Goal: Task Accomplishment & Management: Use online tool/utility

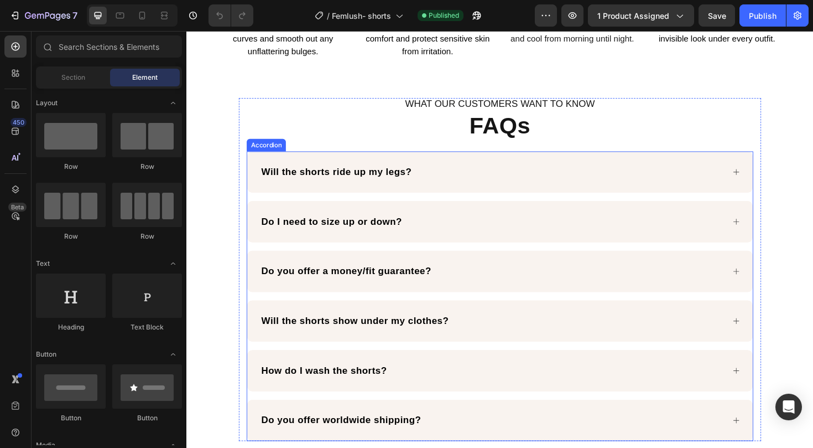
scroll to position [1482, 0]
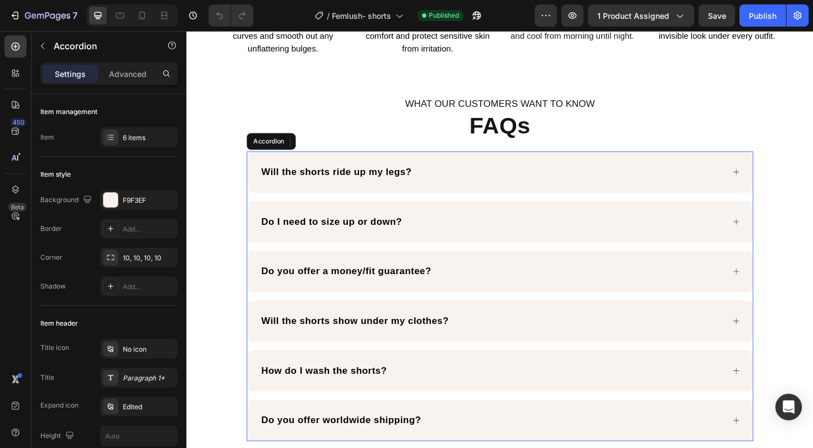
click at [558, 177] on div "Will the shorts ride up my legs?" at bounding box center [510, 180] width 492 height 17
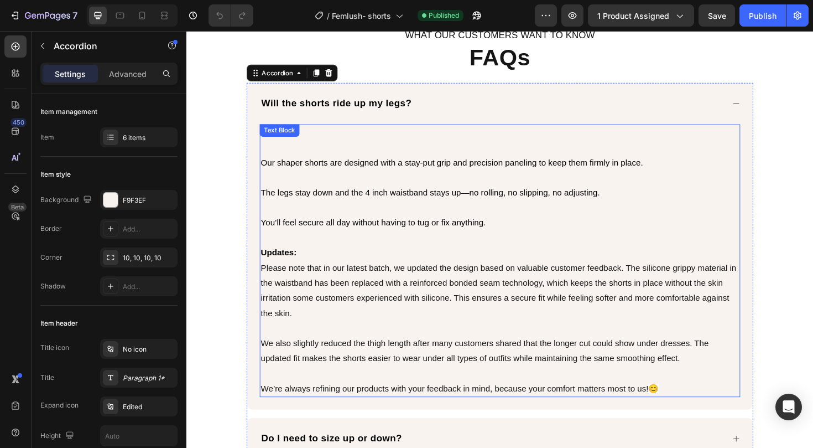
scroll to position [1574, 0]
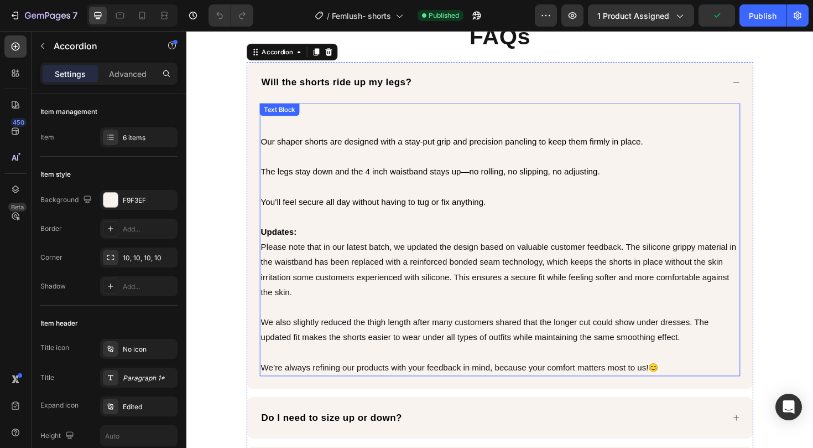
click at [352, 282] on span "Please note that in our latest batch, we updated the design based on valuable c…" at bounding box center [517, 283] width 504 height 57
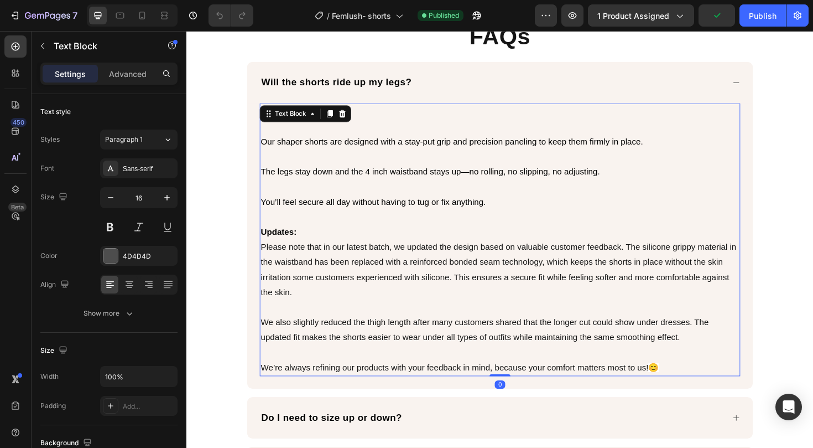
click at [352, 282] on span "Please note that in our latest batch, we updated the design based on valuable c…" at bounding box center [517, 283] width 504 height 57
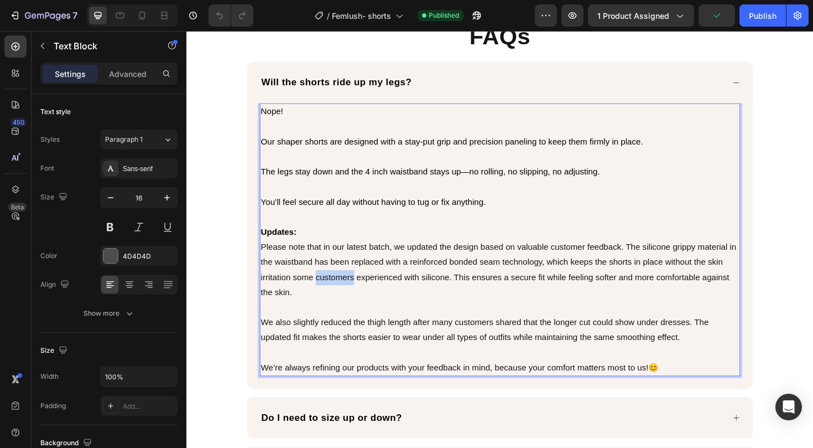
click at [377, 315] on p "Rich Text Editor. Editing area: main" at bounding box center [518, 323] width 507 height 16
click at [374, 338] on span "We also slightly reduced the thigh length after many customers shared that the …" at bounding box center [502, 346] width 475 height 25
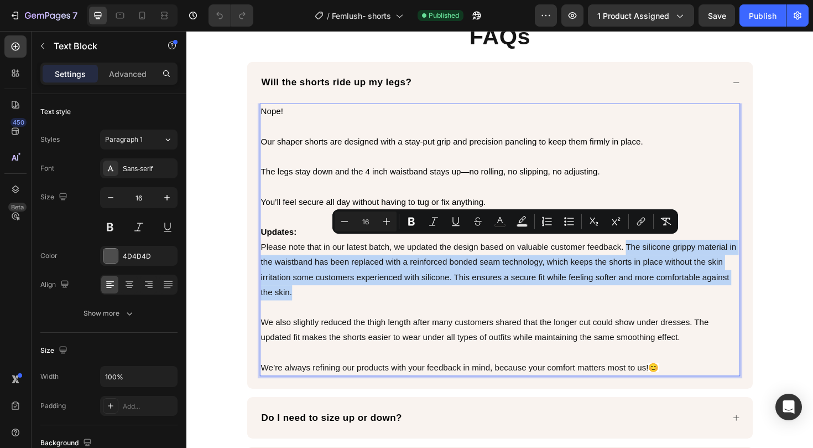
drag, startPoint x: 650, startPoint y: 253, endPoint x: 466, endPoint y: 297, distance: 188.9
click at [466, 297] on p "Please note that in our latest batch, we updated the design based on valuable c…" at bounding box center [518, 284] width 507 height 64
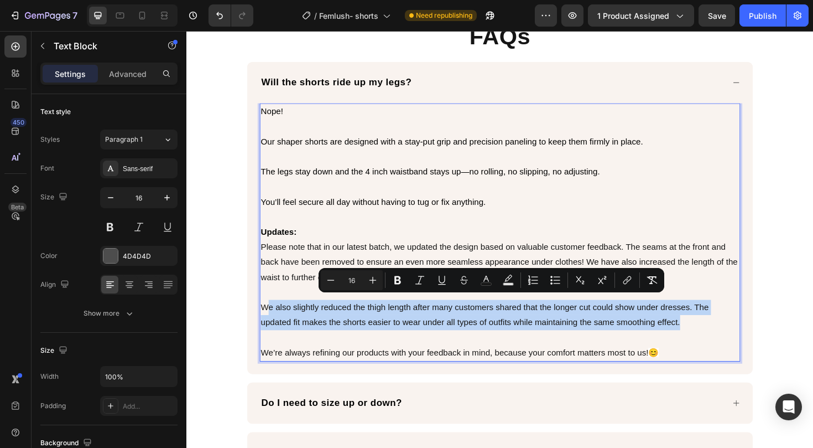
drag, startPoint x: 720, startPoint y: 333, endPoint x: 269, endPoint y: 312, distance: 451.5
click at [269, 315] on p "We also slightly reduced the thigh length after many customers shared that the …" at bounding box center [518, 331] width 507 height 32
click at [705, 321] on span "We also slightly reduced the thigh length after many customers shared that the …" at bounding box center [502, 330] width 475 height 25
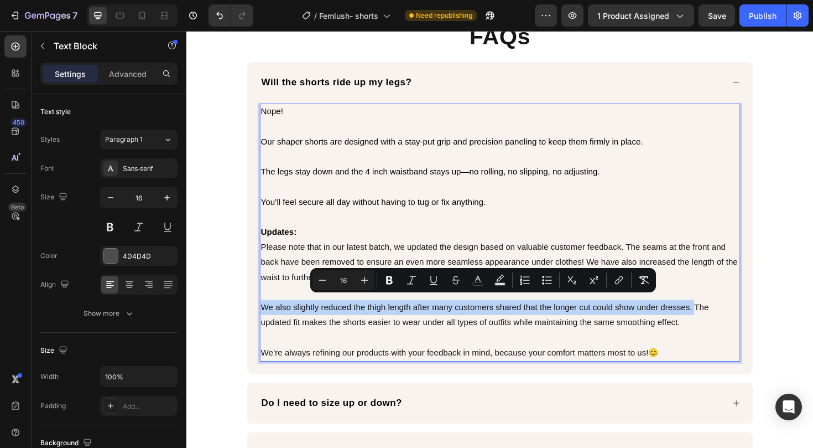
drag, startPoint x: 722, startPoint y: 319, endPoint x: 263, endPoint y: 313, distance: 458.8
click at [265, 318] on span "We also slightly reduced the thigh length after many customers shared that the …" at bounding box center [502, 330] width 475 height 25
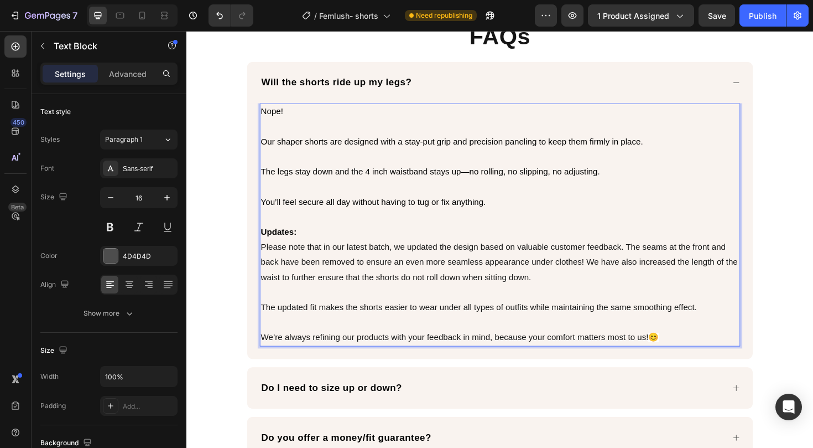
click at [608, 270] on span "Please note that in our latest batch, we updated the design based on valuable c…" at bounding box center [517, 276] width 505 height 42
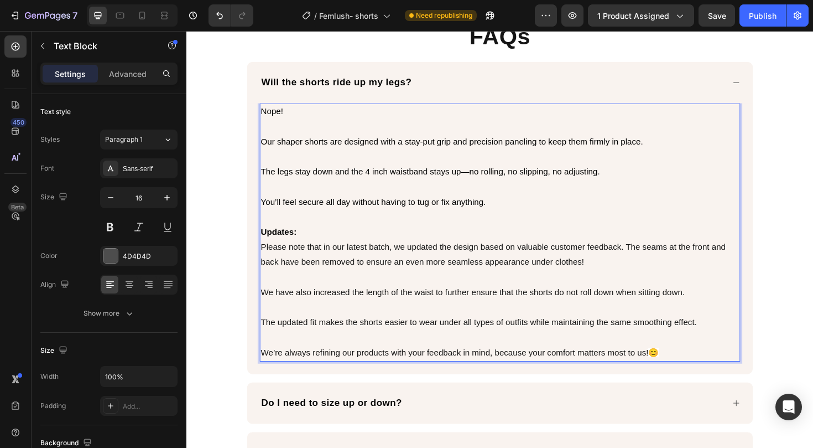
click at [265, 334] on span "The updated fit makes the shorts easier to wear under all types of outfits whil…" at bounding box center [496, 338] width 462 height 9
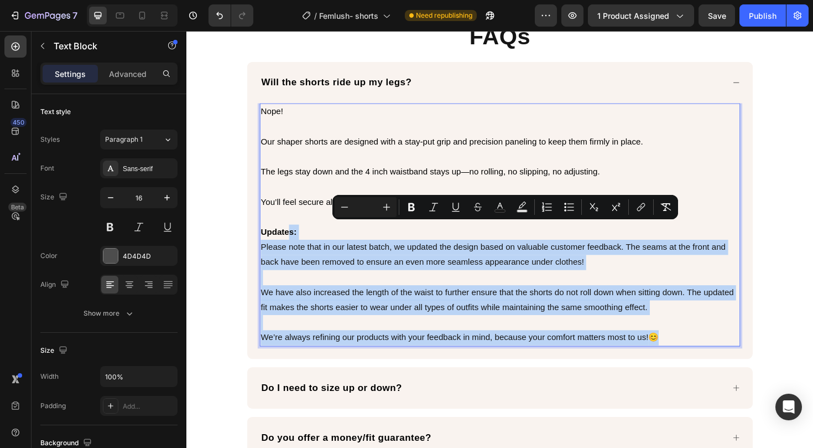
type input "16"
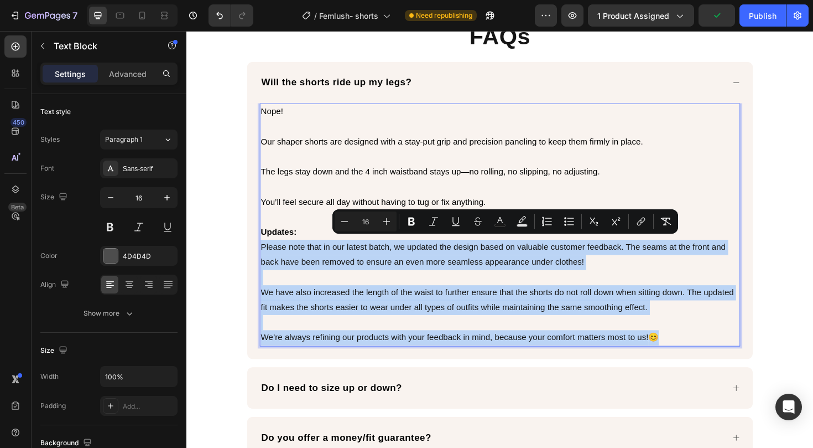
drag, startPoint x: 697, startPoint y: 348, endPoint x: 260, endPoint y: 255, distance: 446.8
click at [264, 255] on div "Nope! Our shaper shorts are designed with a stay-put grip and precision panelin…" at bounding box center [518, 235] width 509 height 257
copy div "Please note that in our latest batch, we updated the design based on valuable c…"
click at [335, 265] on p "Please note that in our latest batch, we updated the design based on valuable c…" at bounding box center [518, 268] width 507 height 32
drag, startPoint x: 262, startPoint y: 251, endPoint x: 711, endPoint y: 356, distance: 460.3
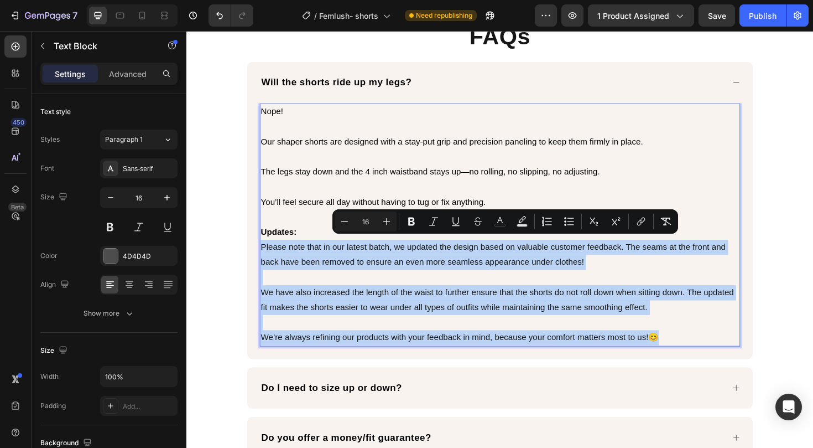
click at [711, 356] on div "Nope! Our shaper shorts are designed with a stay-put grip and precision panelin…" at bounding box center [518, 235] width 509 height 257
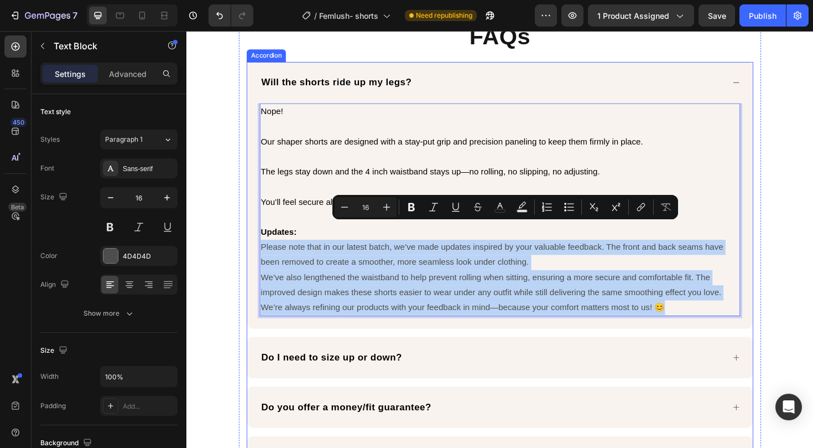
drag, startPoint x: 697, startPoint y: 315, endPoint x: 256, endPoint y: 245, distance: 446.5
click at [256, 245] on div "Nope! Our shaper shorts are designed with a stay-put grip and precision panelin…" at bounding box center [519, 226] width 536 height 239
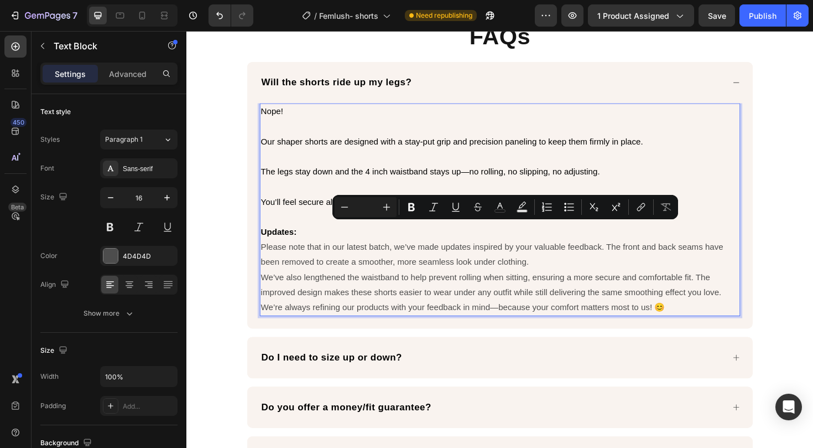
click at [281, 240] on strong "Updates:" at bounding box center [284, 243] width 38 height 9
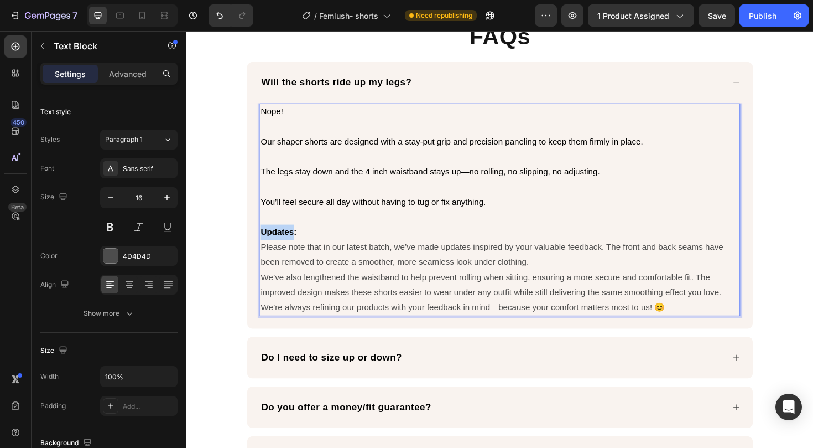
click at [281, 240] on strong "Updates:" at bounding box center [284, 243] width 38 height 9
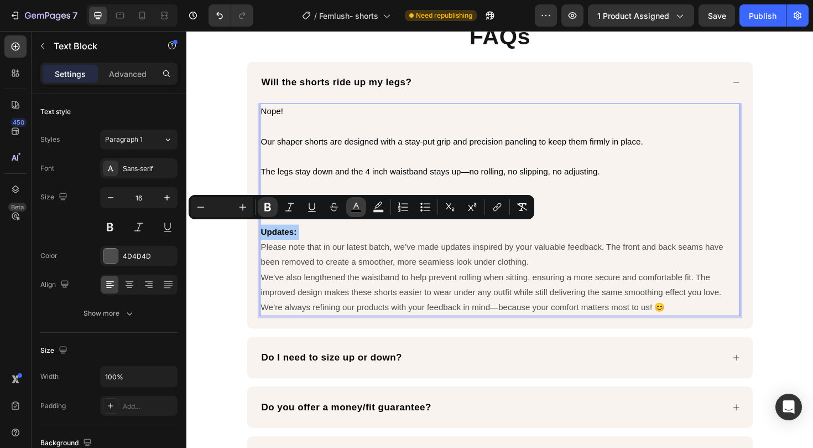
click at [355, 210] on rect "Editor contextual toolbar" at bounding box center [356, 211] width 11 height 3
type input "000000"
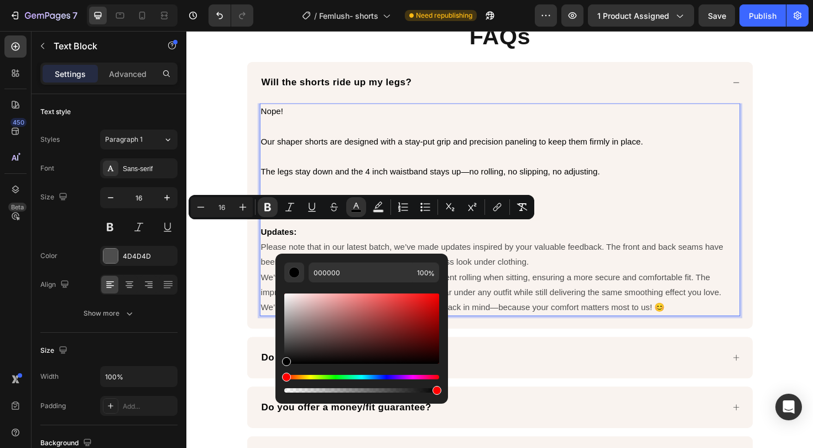
click at [553, 292] on p "We’ve also lengthened the waistband to help prevent rolling when sitting, ensur…" at bounding box center [518, 300] width 507 height 32
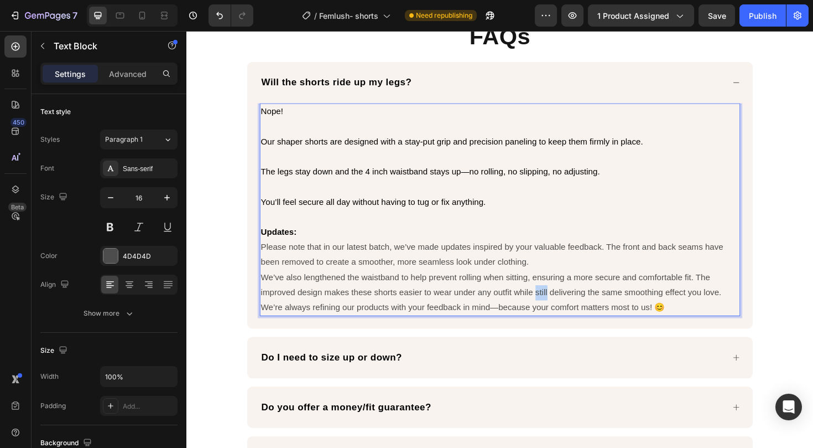
click at [553, 292] on p "We’ve also lengthened the waistband to help prevent rolling when sitting, ensur…" at bounding box center [518, 300] width 507 height 32
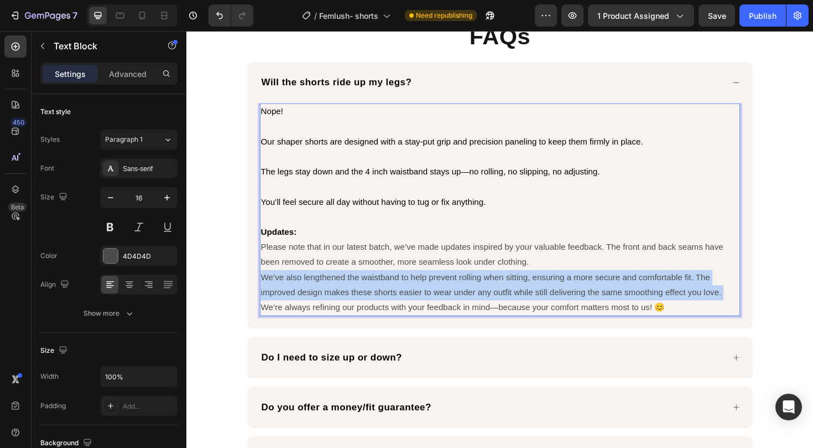
click at [553, 292] on p "We’ve also lengthened the waistband to help prevent rolling when sitting, ensur…" at bounding box center [518, 300] width 507 height 32
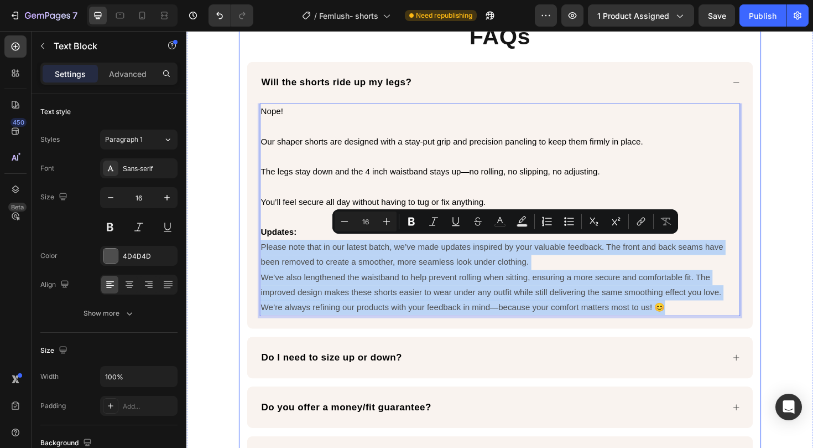
drag, startPoint x: 698, startPoint y: 316, endPoint x: 245, endPoint y: 248, distance: 458.3
click at [245, 248] on div "WHAT OUR CUSTOMERS WANT TO KNOW Text Block FAQs Heading Will the shorts ride up…" at bounding box center [518, 308] width 553 height 602
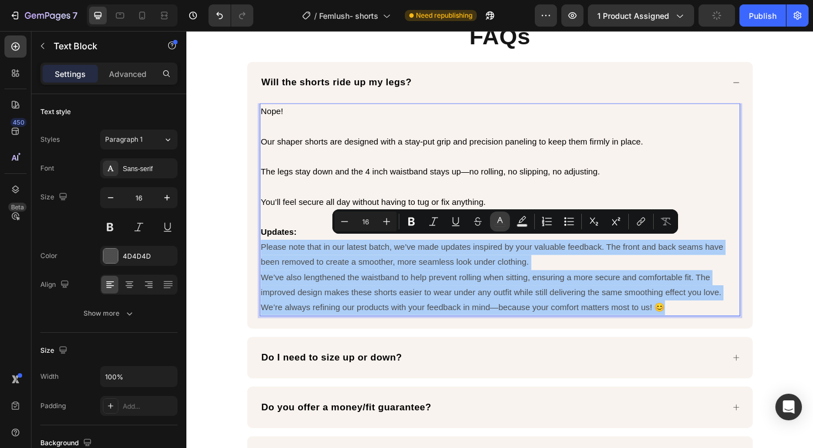
click at [499, 220] on icon "Editor contextual toolbar" at bounding box center [500, 220] width 6 height 6
type input "4D4D4D"
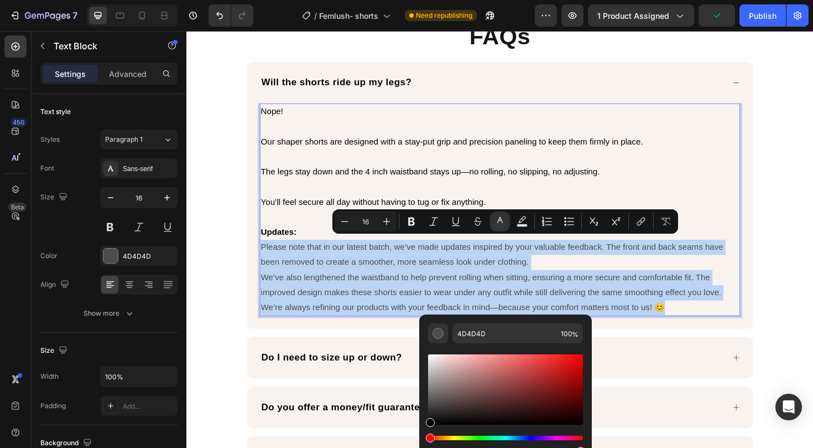
type input "000000"
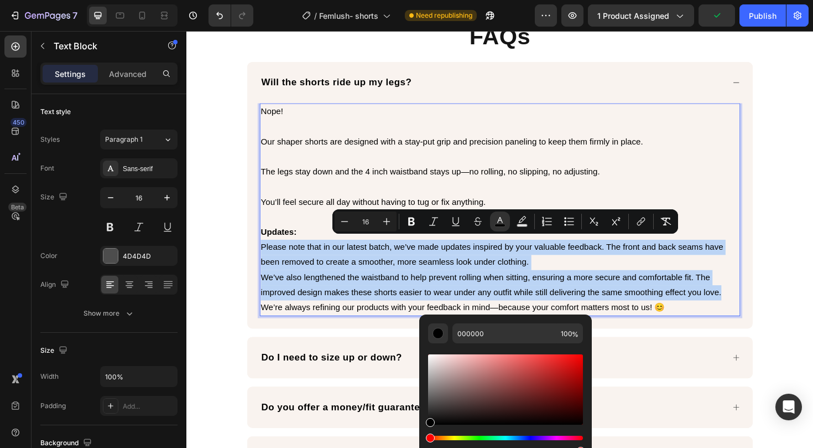
drag, startPoint x: 438, startPoint y: 403, endPoint x: 419, endPoint y: 431, distance: 33.5
click at [419, 431] on div "000000 100 %" at bounding box center [505, 384] width 173 height 141
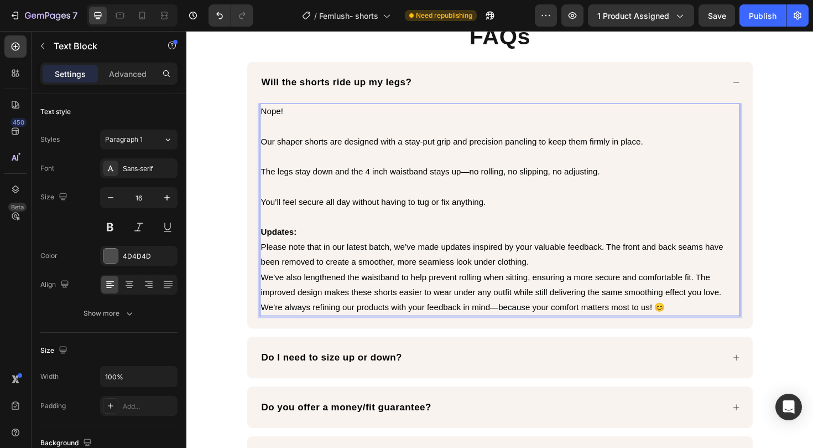
click at [448, 289] on span "We’ve also lengthened the waistband to help prevent rolling when sitting, ensur…" at bounding box center [509, 299] width 488 height 25
click at [548, 272] on p "Please note that in our latest batch, we’ve made updates inspired by your valua…" at bounding box center [518, 268] width 507 height 32
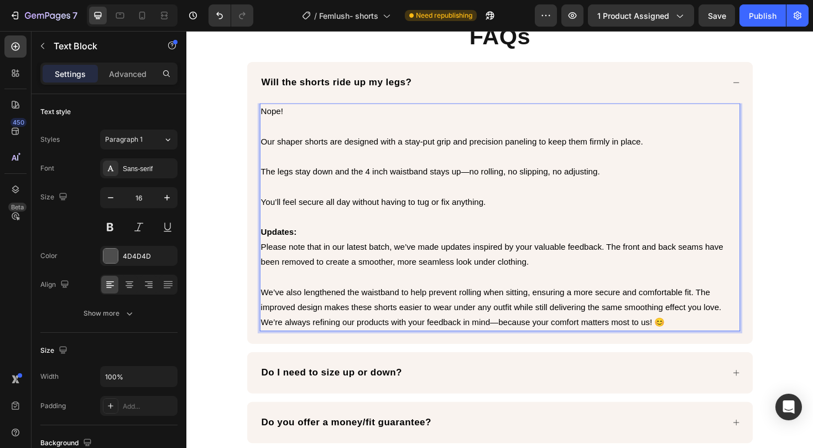
click at [750, 317] on p "We’ve also lengthened the waistband to help prevent rolling when sitting, ensur…" at bounding box center [518, 316] width 507 height 32
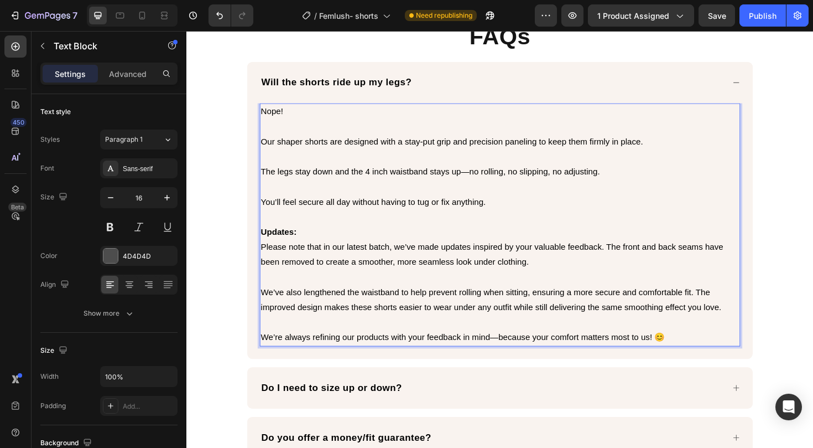
click at [501, 258] on span "Please note that in our latest batch, we’ve made updates inspired by your valua…" at bounding box center [510, 267] width 490 height 25
click at [733, 256] on span "Please note that in our latest batch, we’ve made updates inspired by your valua…" at bounding box center [510, 267] width 490 height 25
click at [614, 307] on span "We’ve also lengthened the waistband to help prevent rolling when sitting, ensur…" at bounding box center [509, 315] width 488 height 25
click at [376, 308] on p "We’ve also lengthened the waistband to help prevent rolling when sitting, ensur…" at bounding box center [518, 316] width 507 height 32
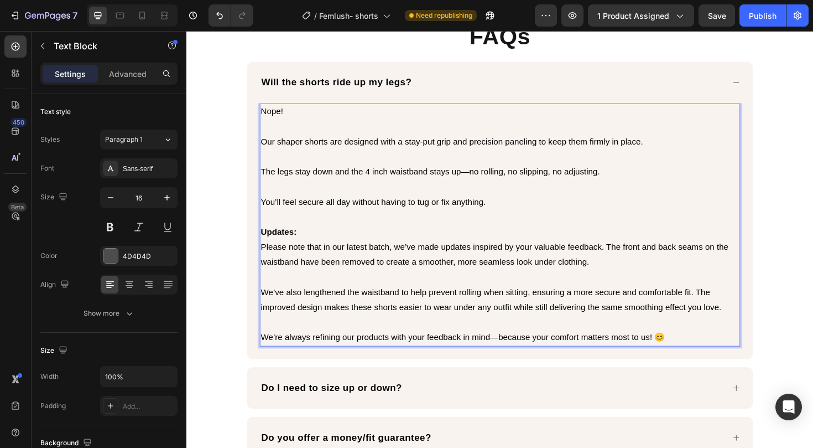
click at [699, 348] on p "We’re always refining our products with your feedback in mind—because your comf…" at bounding box center [518, 356] width 507 height 16
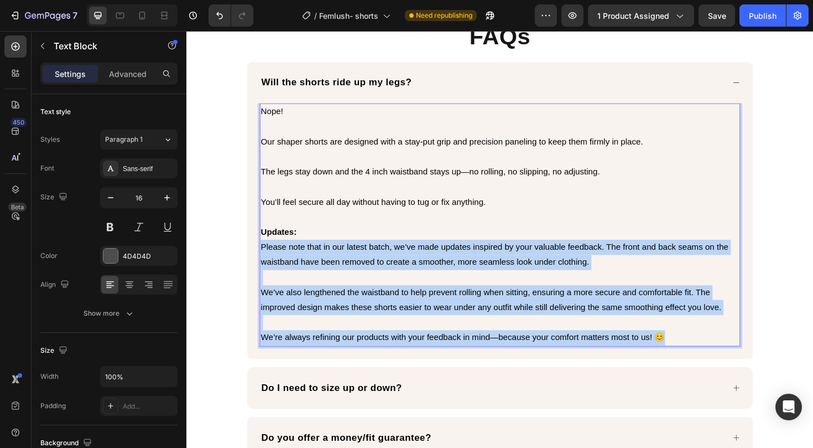
drag, startPoint x: 699, startPoint y: 349, endPoint x: 262, endPoint y: 250, distance: 447.6
click at [264, 250] on div "Nope! Our shaper shorts are designed with a stay-put grip and precision panelin…" at bounding box center [518, 235] width 509 height 257
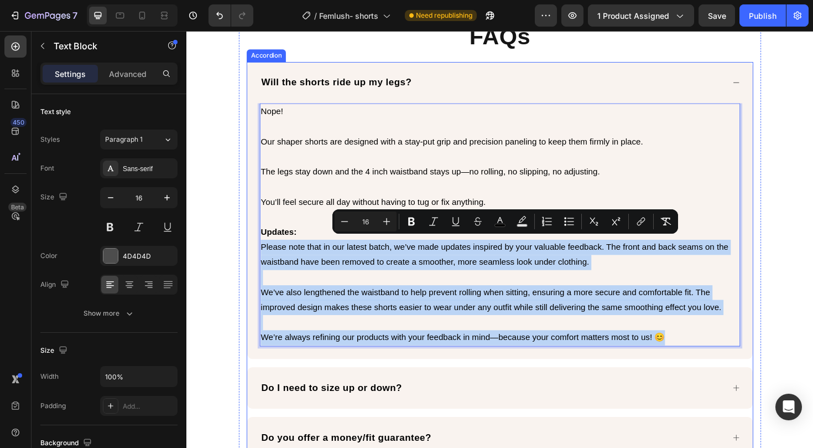
copy div "Please note that in our latest batch, we’ve made updates inspired by your valua…"
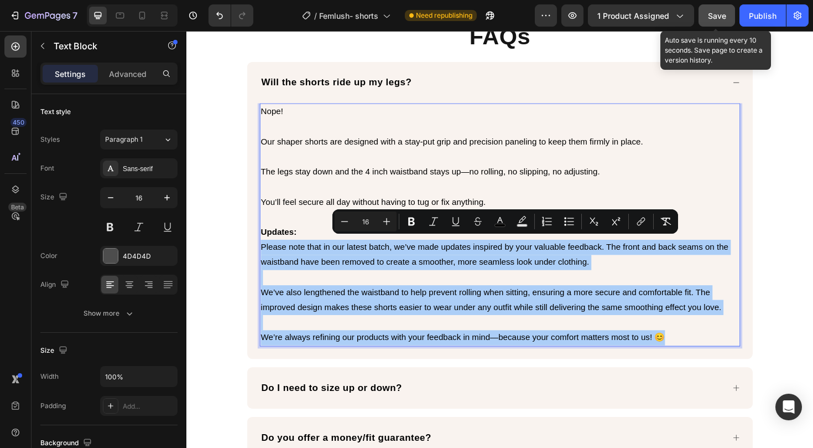
click at [717, 18] on span "Save" at bounding box center [717, 15] width 18 height 9
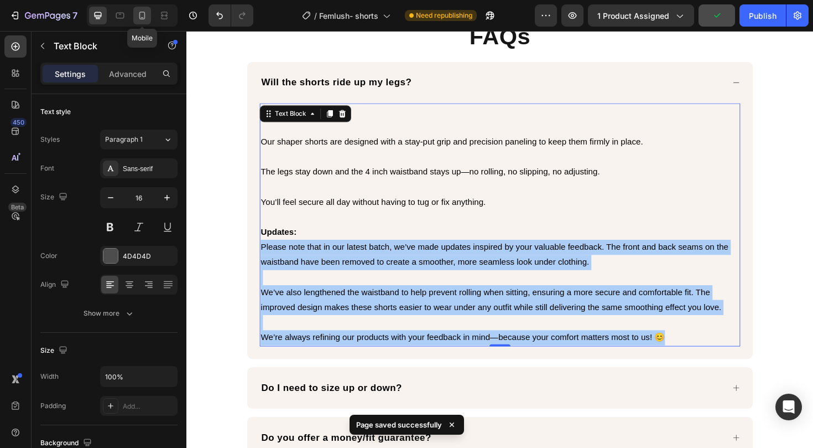
click at [144, 15] on icon at bounding box center [142, 15] width 11 height 11
type input "14"
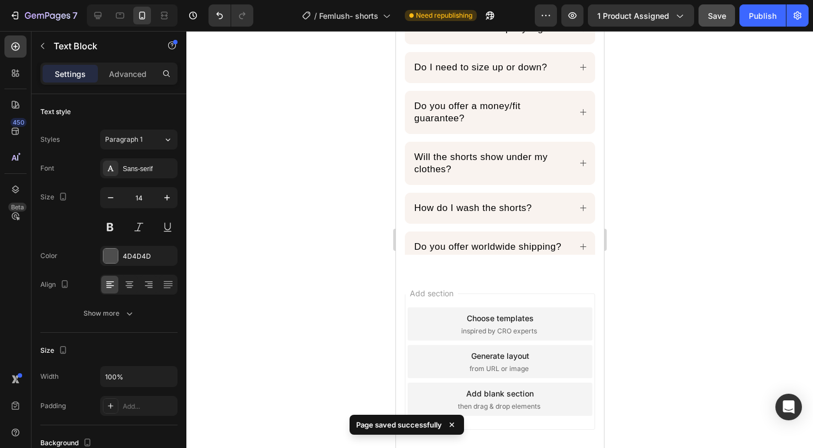
scroll to position [1536, 0]
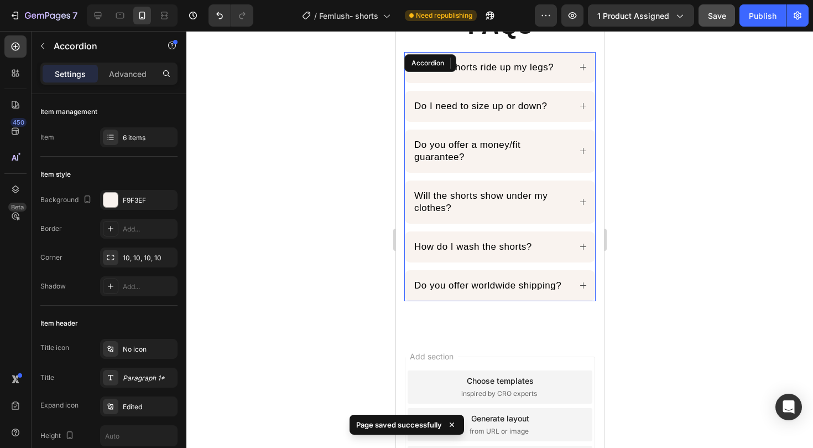
click at [579, 70] on icon at bounding box center [583, 67] width 8 height 8
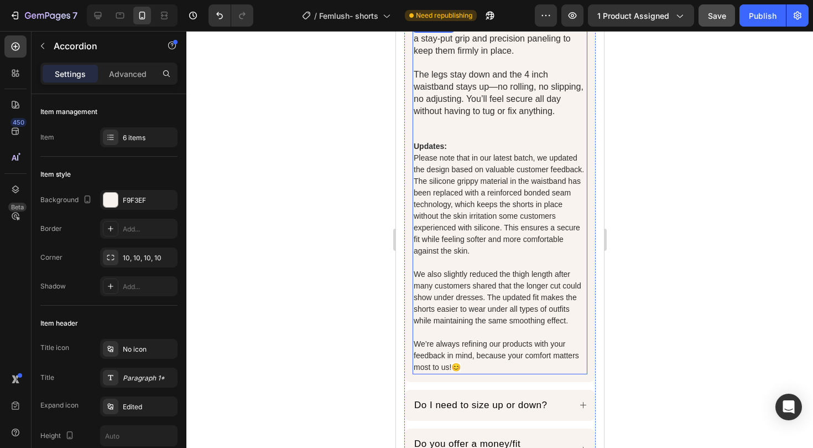
scroll to position [1619, 0]
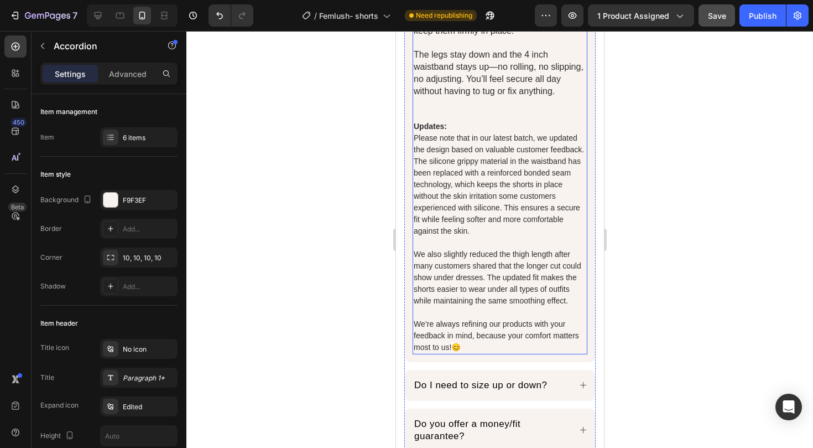
click at [474, 307] on p "We also slightly reduced the thigh length after many customers shared that the …" at bounding box center [499, 277] width 173 height 58
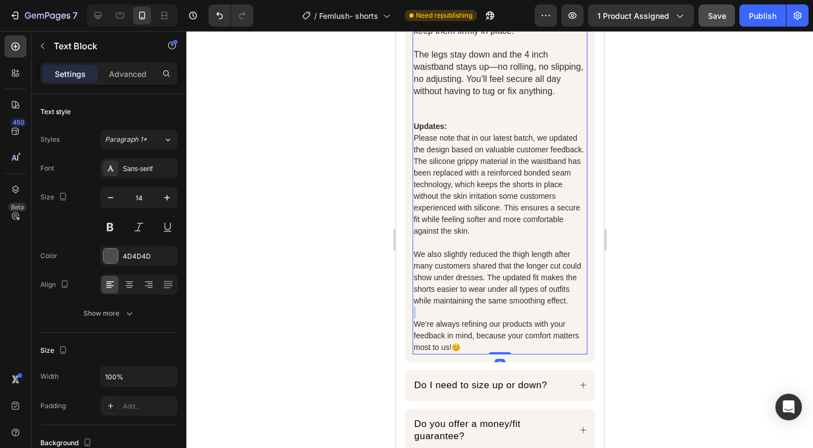
click at [474, 307] on p "We also slightly reduced the thigh length after many customers shared that the …" at bounding box center [499, 277] width 173 height 58
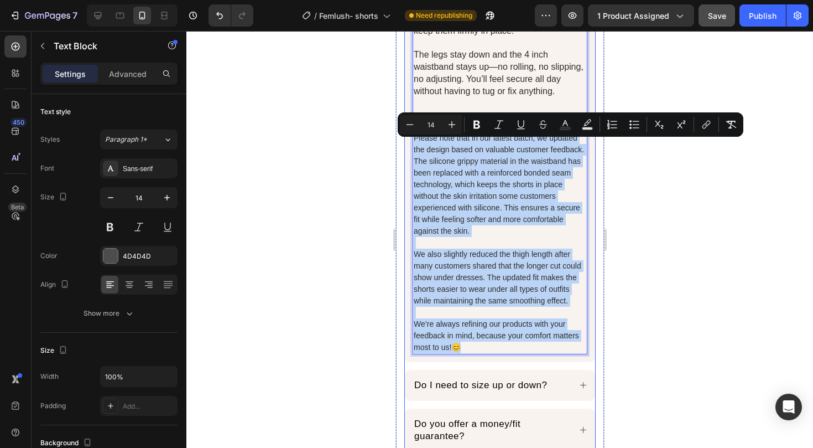
drag, startPoint x: 495, startPoint y: 365, endPoint x: 406, endPoint y: 146, distance: 236.3
click at [406, 146] on div "Nope! Our shaper shorts are designed with a stay-put grip and precision panelin…" at bounding box center [500, 180] width 190 height 362
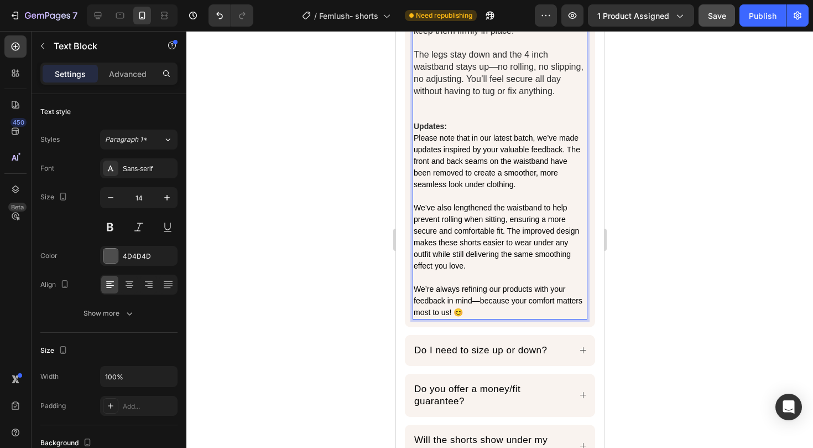
click at [472, 77] on span "The legs stay down and the 4 inch waistband stays up—no rolling, no slipping, n…" at bounding box center [498, 73] width 170 height 46
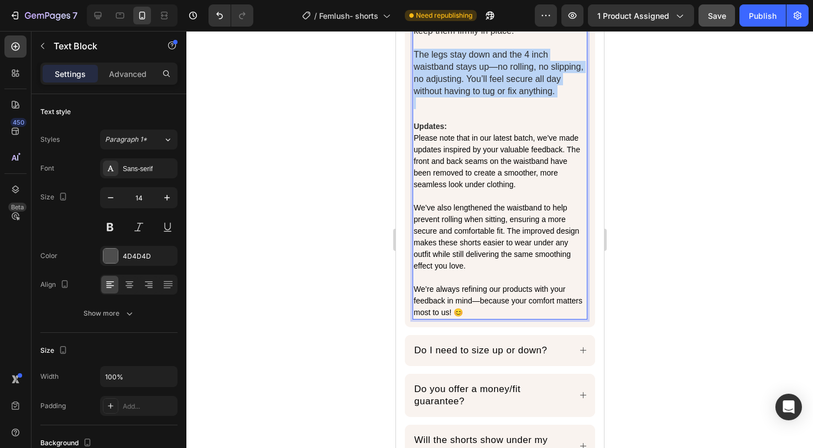
click at [472, 77] on span "The legs stay down and the 4 inch waistband stays up—no rolling, no slipping, n…" at bounding box center [498, 73] width 170 height 46
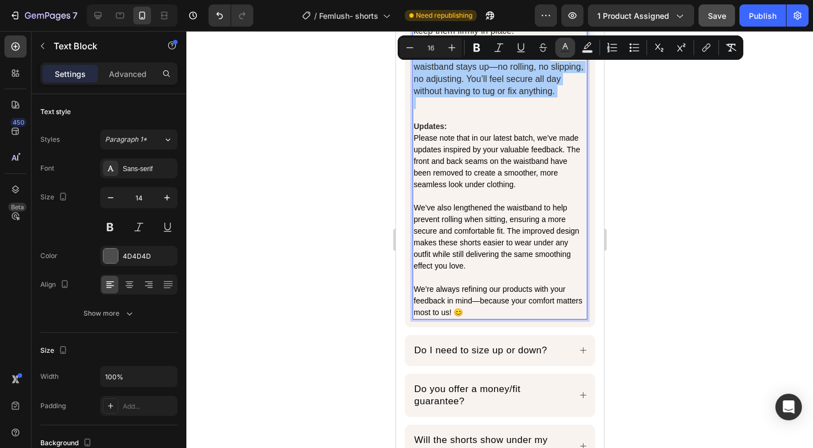
click at [564, 51] on rect "Editor contextual toolbar" at bounding box center [566, 51] width 11 height 3
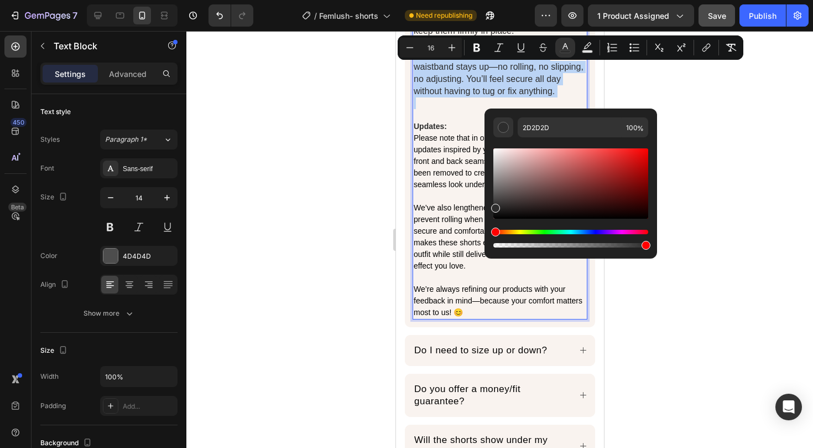
type input "14"
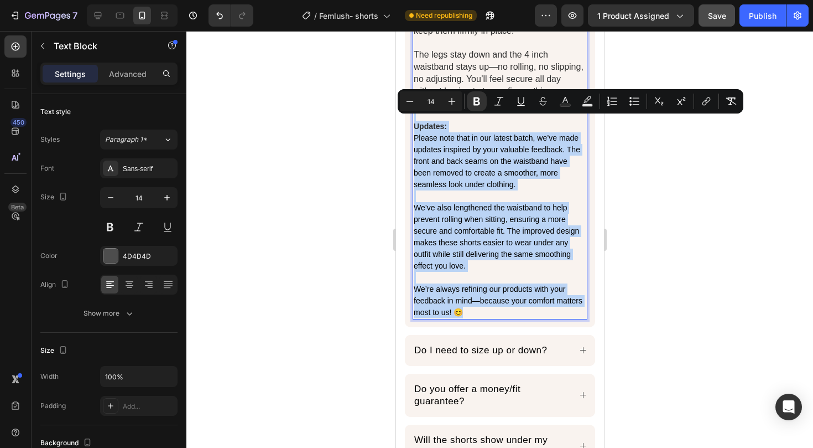
drag, startPoint x: 504, startPoint y: 320, endPoint x: 395, endPoint y: 120, distance: 228.8
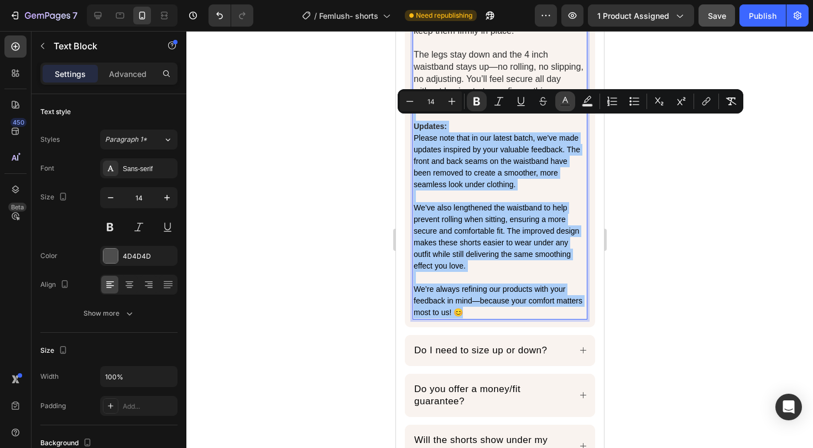
click at [567, 100] on icon "Editor contextual toolbar" at bounding box center [566, 100] width 6 height 6
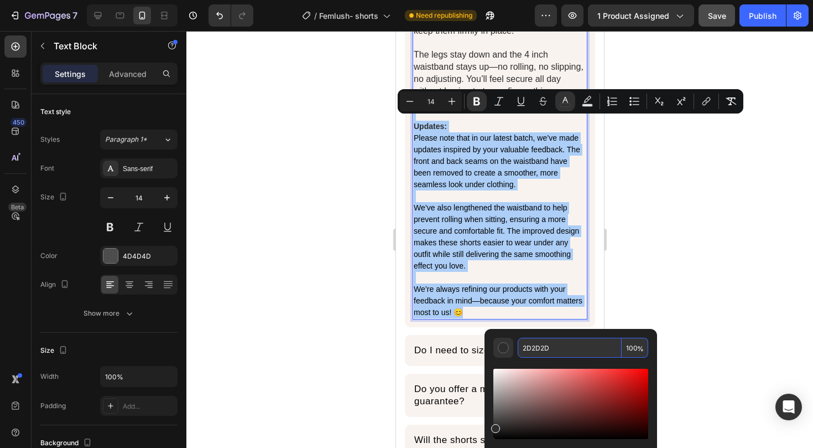
click at [545, 352] on input "2D2D2D" at bounding box center [570, 348] width 104 height 20
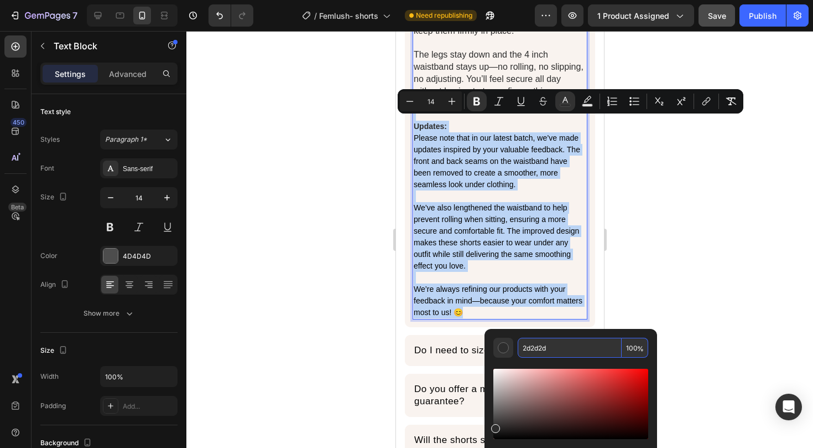
type input "2D2D2D"
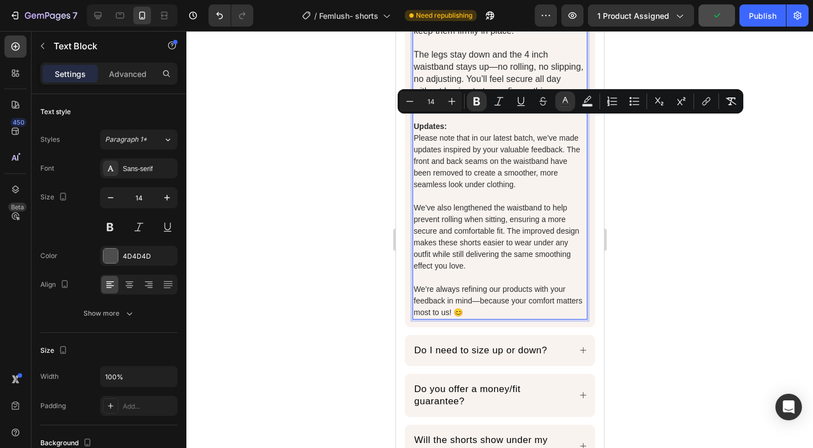
click at [516, 259] on span "We’ve also lengthened the waistband to help prevent rolling when sitting, ensur…" at bounding box center [495, 236] width 165 height 67
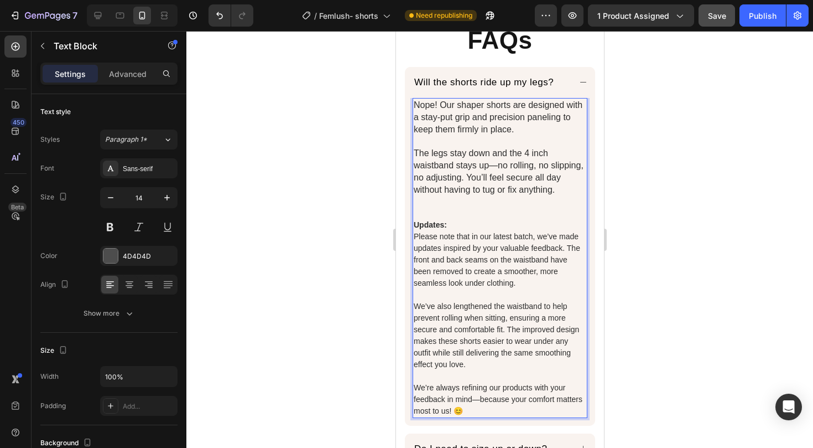
scroll to position [1515, 0]
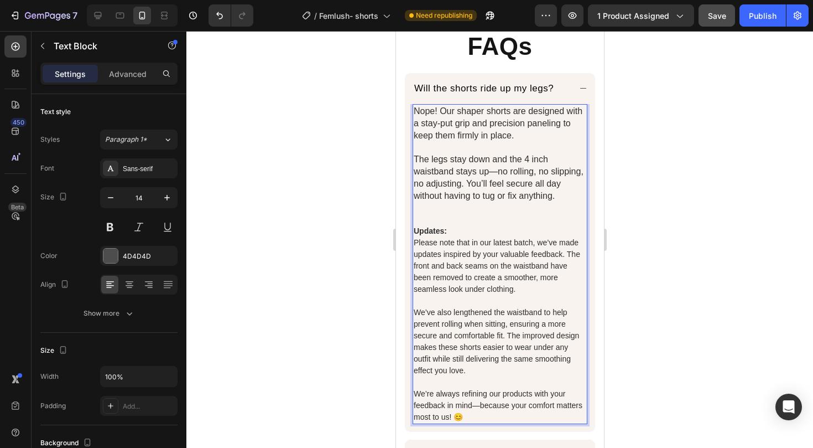
click at [489, 172] on span "The legs stay down and the 4 inch waistband stays up—no rolling, no slipping, n…" at bounding box center [498, 177] width 170 height 46
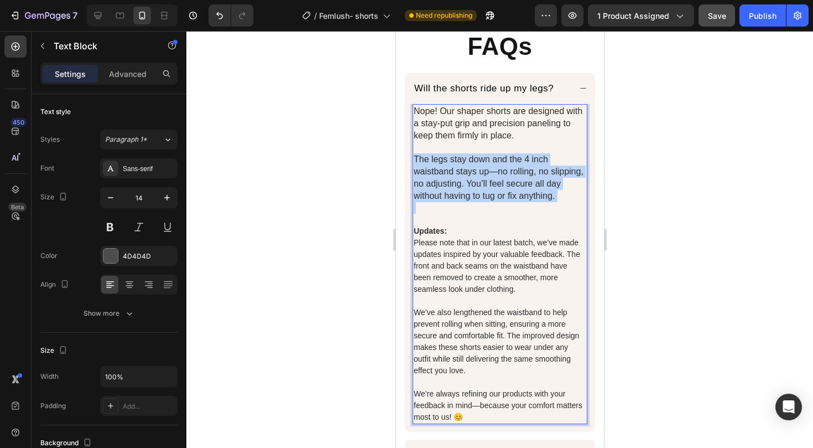
click at [489, 172] on span "The legs stay down and the 4 inch waistband stays up—no rolling, no slipping, n…" at bounding box center [498, 177] width 170 height 46
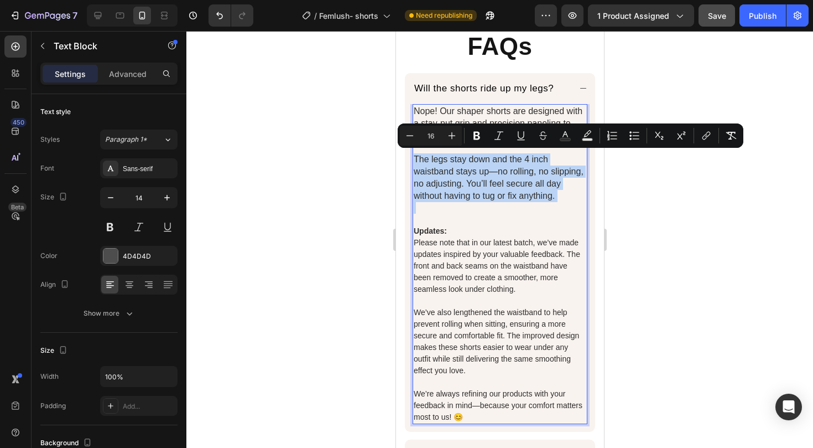
type input "14"
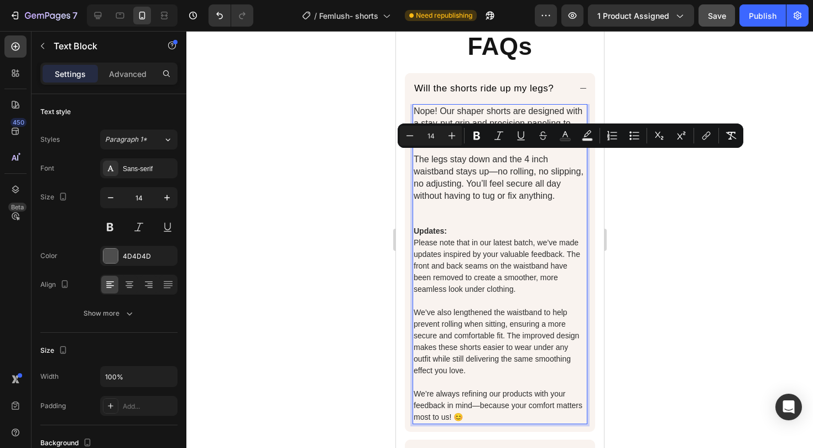
click at [441, 265] on span "Please note that in our latest batch, we’ve made updates inspired by your valua…" at bounding box center [496, 265] width 167 height 55
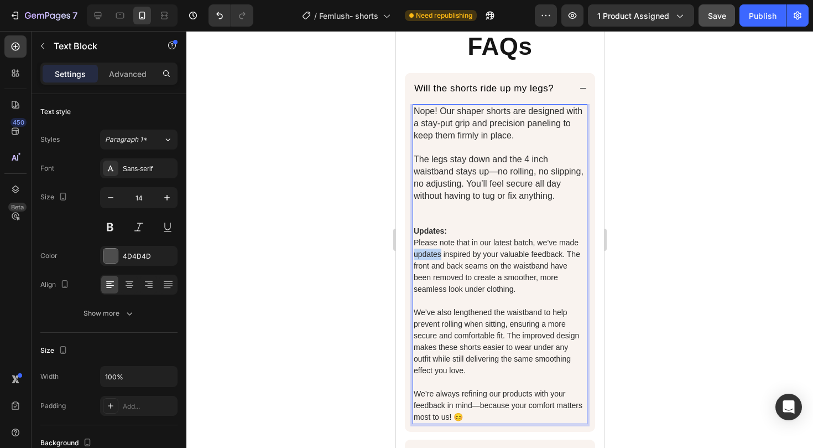
click at [441, 265] on span "Please note that in our latest batch, we’ve made updates inspired by your valua…" at bounding box center [496, 265] width 167 height 55
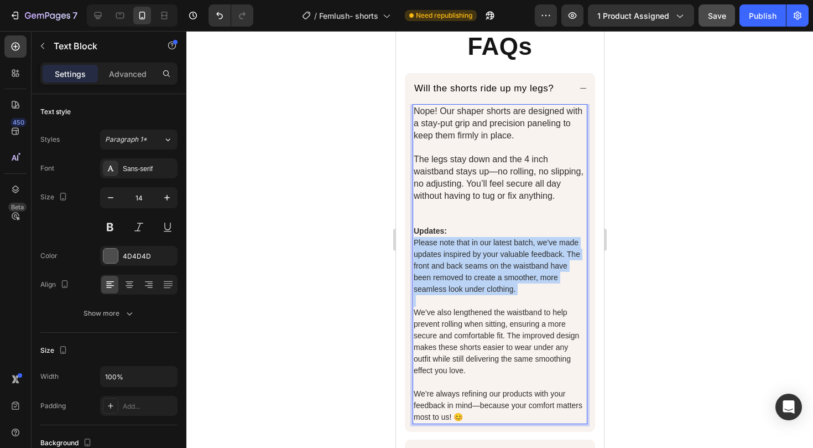
click at [441, 265] on span "Please note that in our latest batch, we’ve made updates inspired by your valua…" at bounding box center [496, 265] width 167 height 55
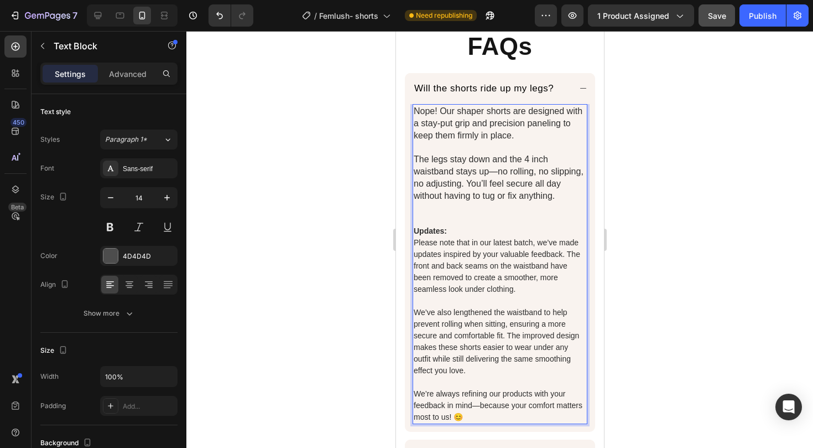
click at [501, 423] on p "We’re always refining our products with your feedback in mind—because your comf…" at bounding box center [499, 405] width 173 height 35
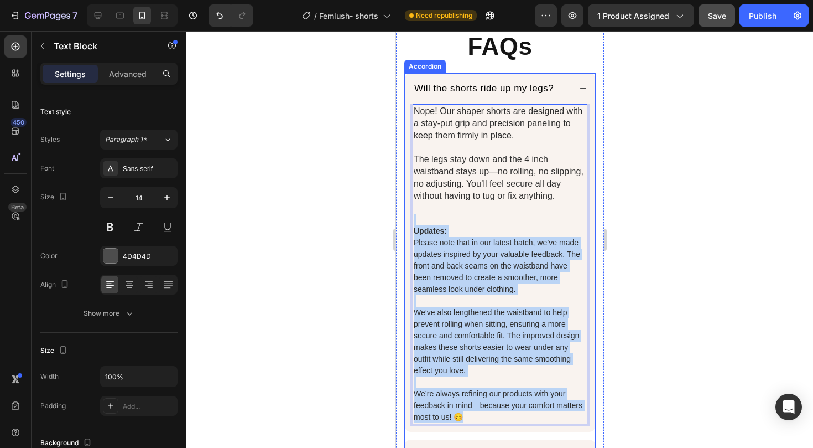
drag, startPoint x: 496, startPoint y: 422, endPoint x: 411, endPoint y: 225, distance: 214.9
click at [411, 225] on div "Nope! Our shaper shorts are designed with a stay-put grip and precision panelin…" at bounding box center [500, 268] width 190 height 328
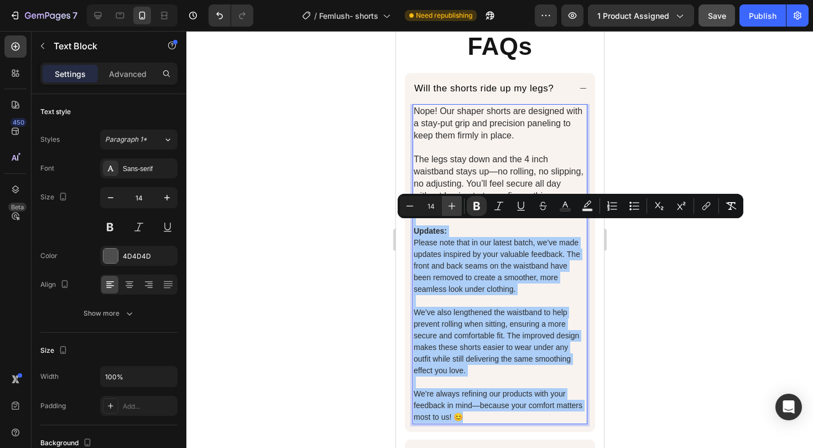
drag, startPoint x: 455, startPoint y: 204, endPoint x: 45, endPoint y: 186, distance: 410.4
click at [455, 204] on icon "Editor contextual toolbar" at bounding box center [452, 205] width 11 height 11
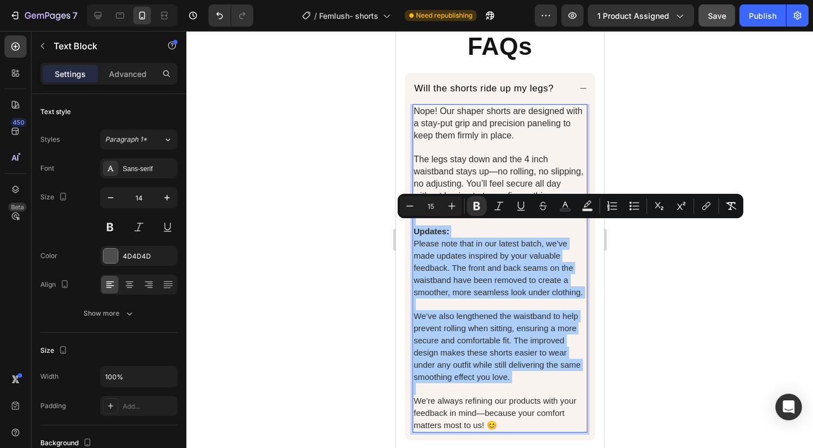
click at [455, 204] on icon "Editor contextual toolbar" at bounding box center [452, 205] width 11 height 11
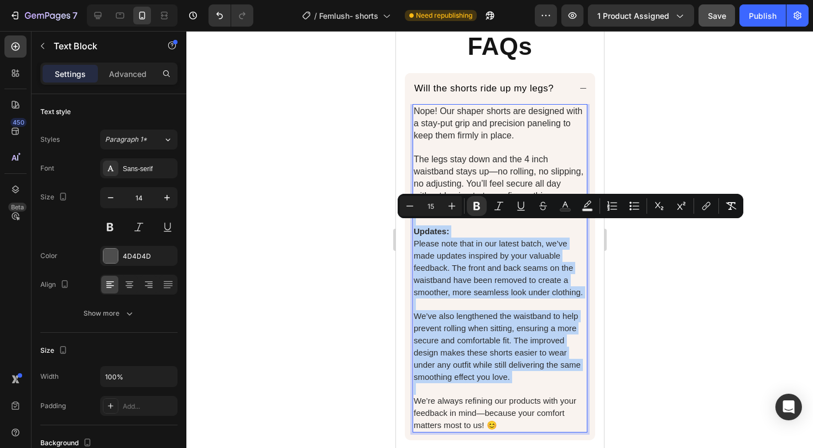
type input "16"
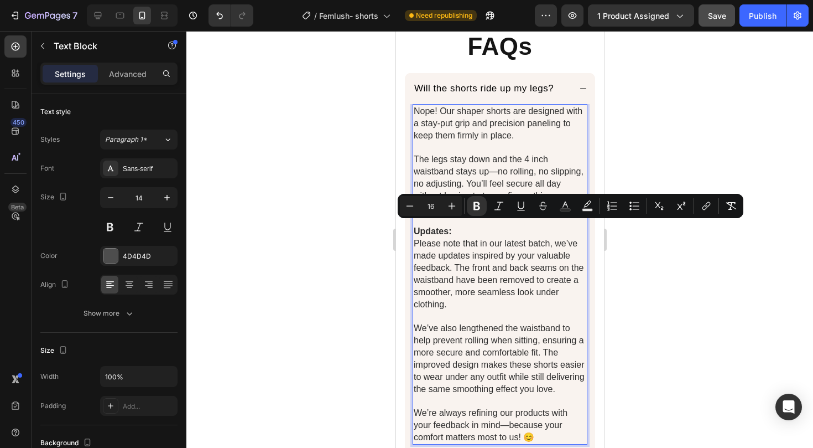
click at [478, 161] on span "The legs stay down and the 4 inch waistband stays up—no rolling, no slipping, n…" at bounding box center [498, 177] width 170 height 46
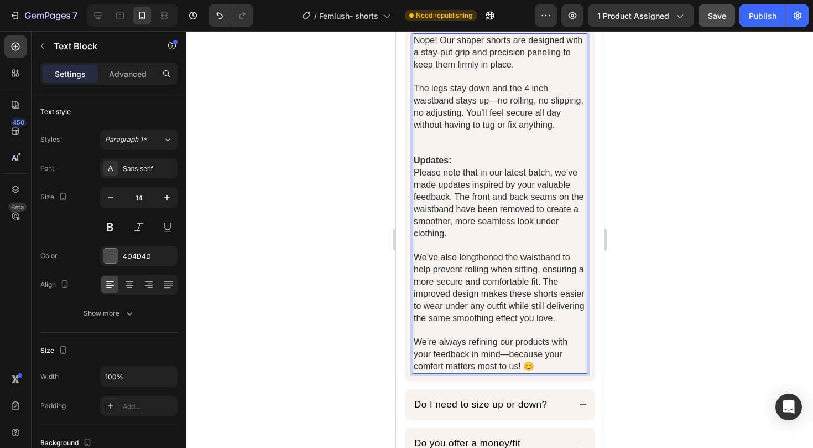
scroll to position [1611, 0]
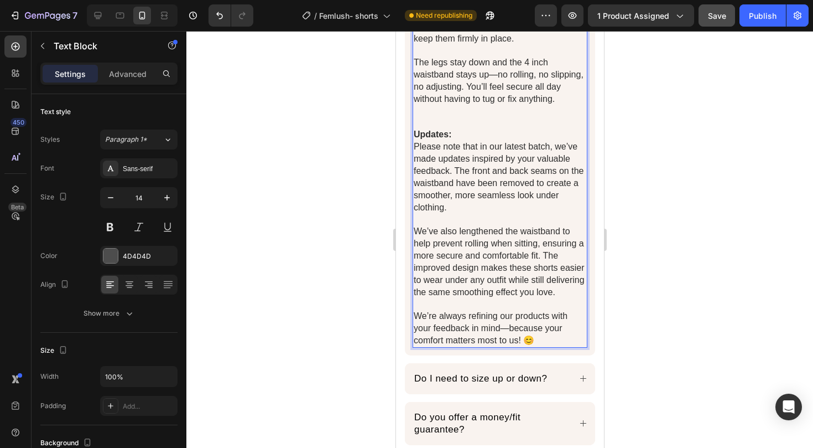
click at [474, 85] on span "The legs stay down and the 4 inch waistband stays up—no rolling, no slipping, n…" at bounding box center [498, 81] width 170 height 46
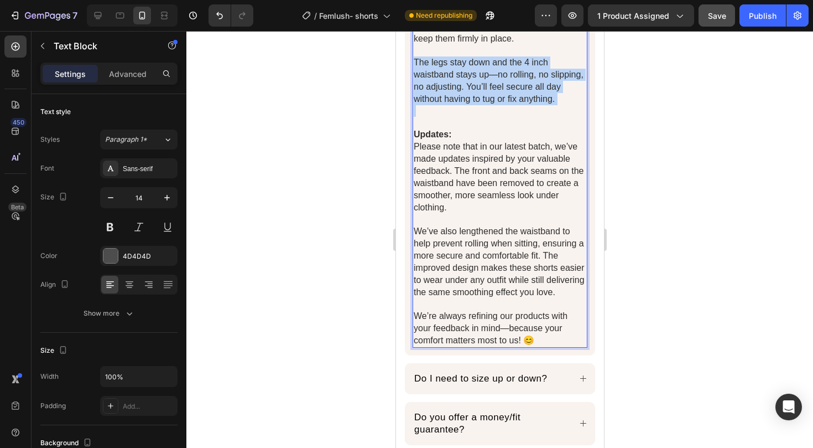
click at [474, 85] on span "The legs stay down and the 4 inch waistband stays up—no rolling, no slipping, n…" at bounding box center [498, 81] width 170 height 46
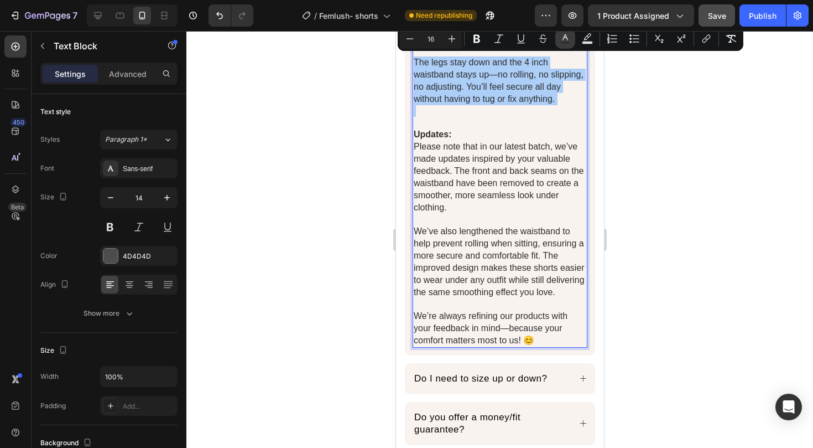
click at [560, 40] on icon "Editor contextual toolbar" at bounding box center [565, 38] width 11 height 11
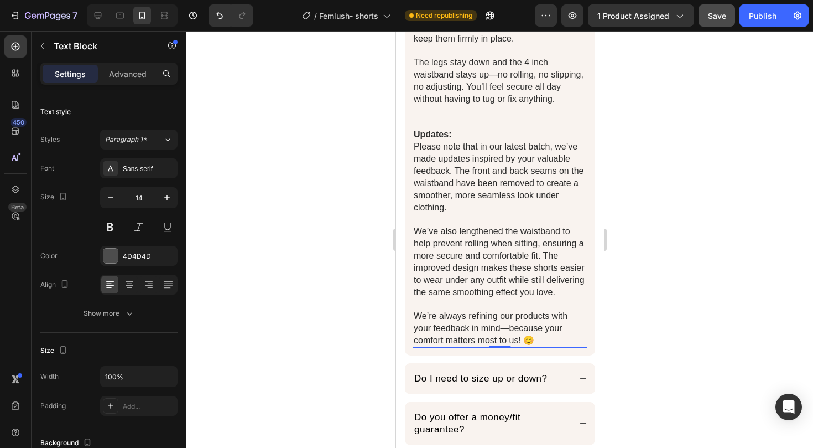
click at [426, 168] on span "Please note that in our latest batch, we’ve made updates inspired by your valua…" at bounding box center [498, 177] width 170 height 70
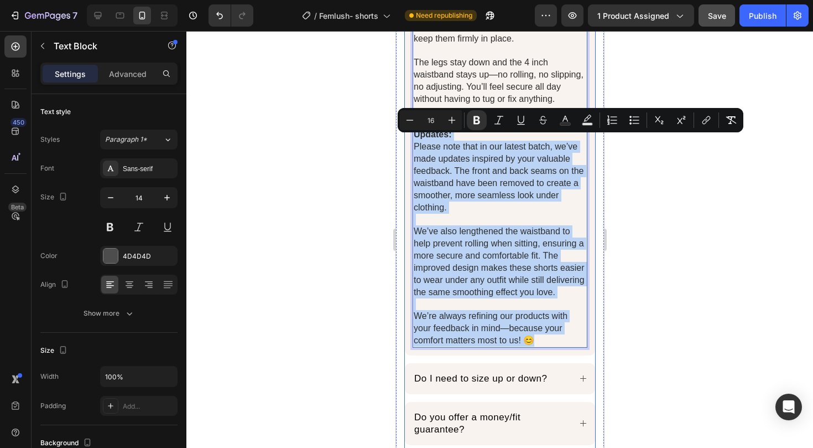
drag, startPoint x: 414, startPoint y: 141, endPoint x: 546, endPoint y: 360, distance: 255.7
click at [546, 355] on div "Nope! Our shaper shorts are designed with a stay-put grip and precision panelin…" at bounding box center [500, 181] width 190 height 348
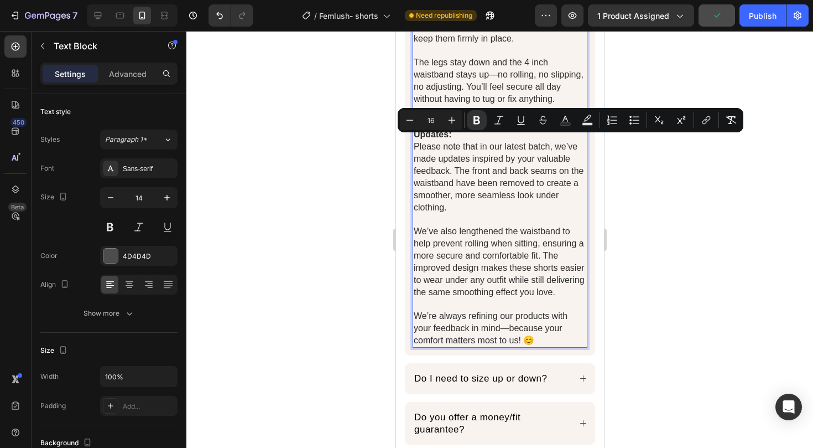
click at [512, 231] on span "We’ve also lengthened the waistband to help prevent rolling when sitting, ensur…" at bounding box center [498, 261] width 171 height 70
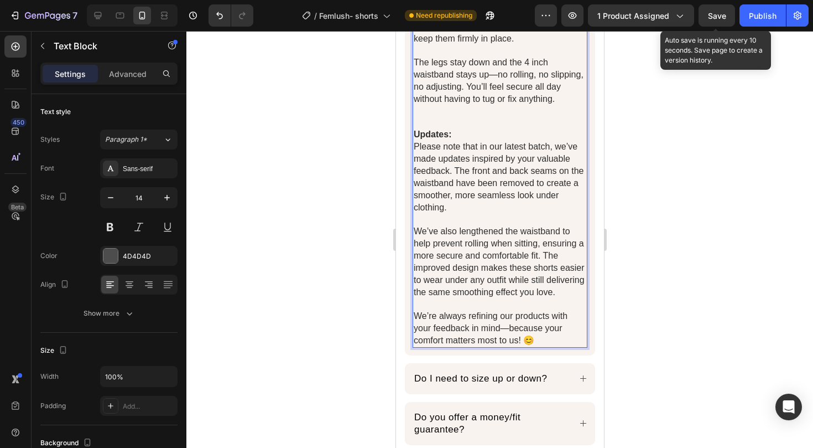
click at [726, 15] on span "Save" at bounding box center [717, 15] width 18 height 9
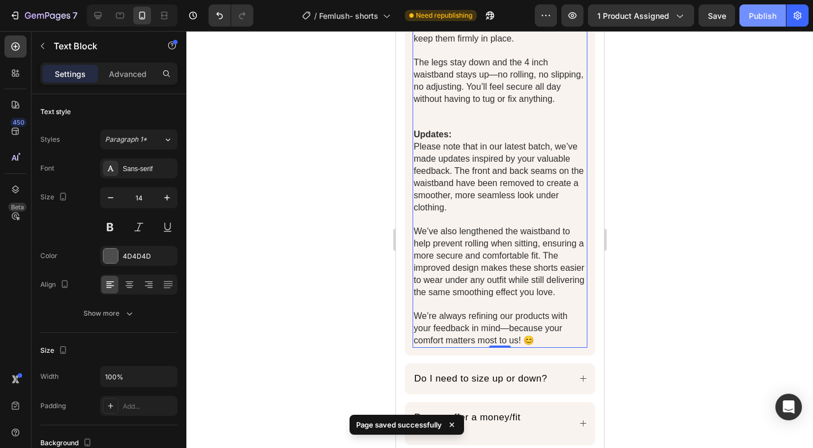
click at [755, 18] on div "Publish" at bounding box center [763, 16] width 28 height 12
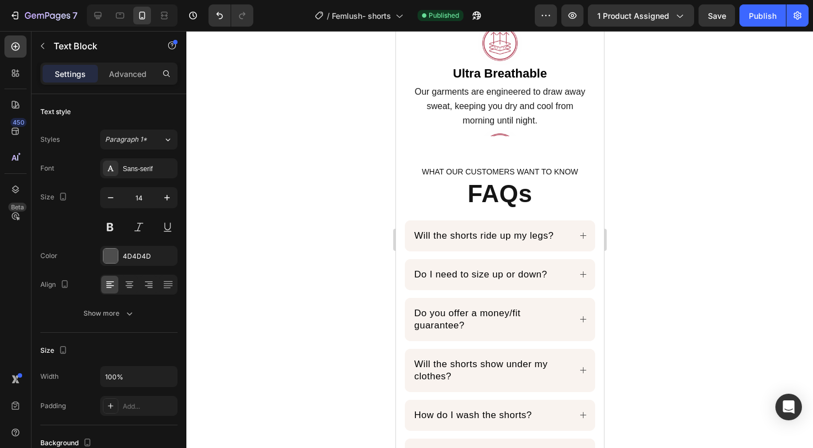
scroll to position [1611, 0]
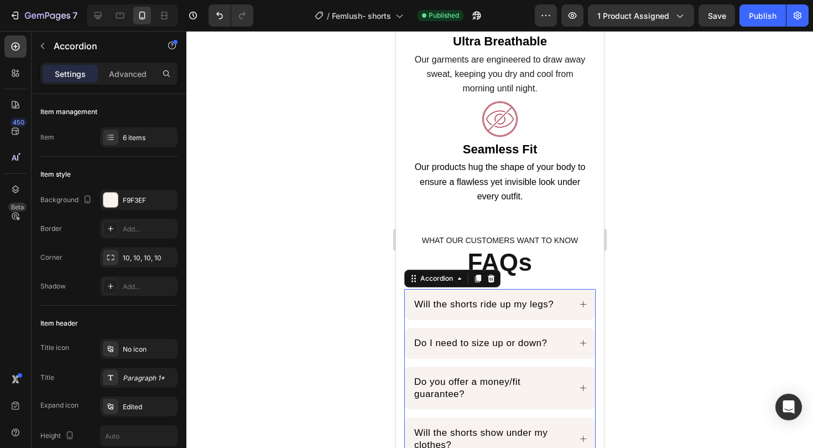
click at [579, 300] on icon at bounding box center [583, 304] width 8 height 8
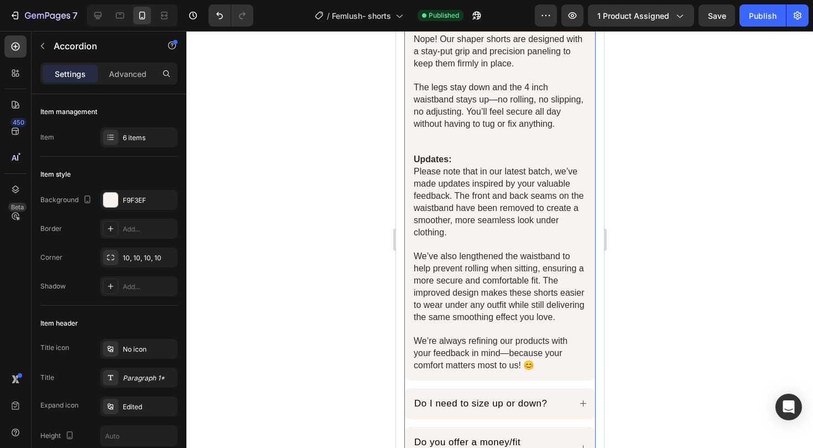
scroll to position [1933, 0]
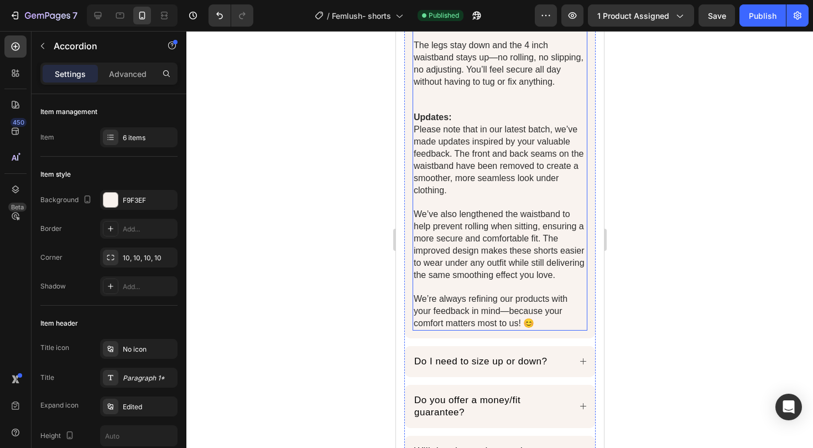
click at [491, 315] on p "We’re always refining our products with your feedback in mind—because your comf…" at bounding box center [499, 311] width 173 height 37
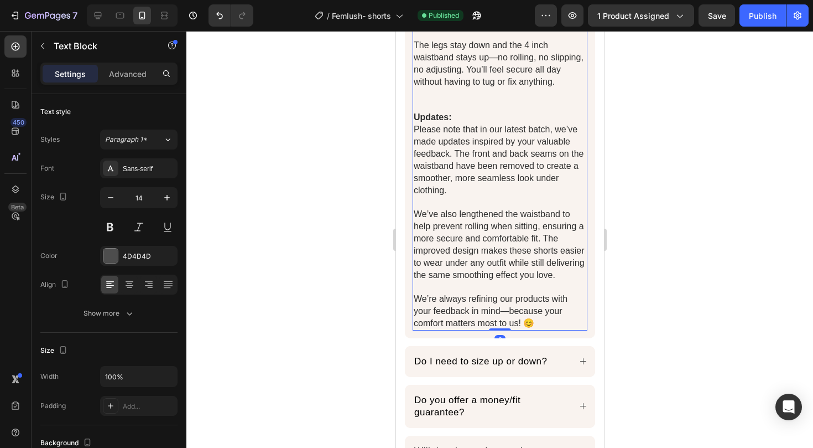
click at [491, 315] on p "We’re always refining our products with your feedback in mind—because your comf…" at bounding box center [499, 311] width 173 height 37
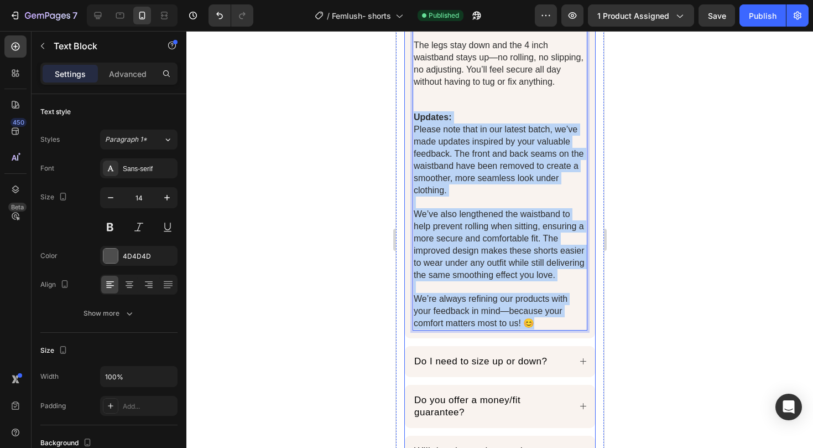
drag, startPoint x: 543, startPoint y: 336, endPoint x: 410, endPoint y: 120, distance: 253.4
click at [410, 120] on div "Nope! Our shaper shorts are designed with a stay-put grip and precision panelin…" at bounding box center [500, 164] width 190 height 348
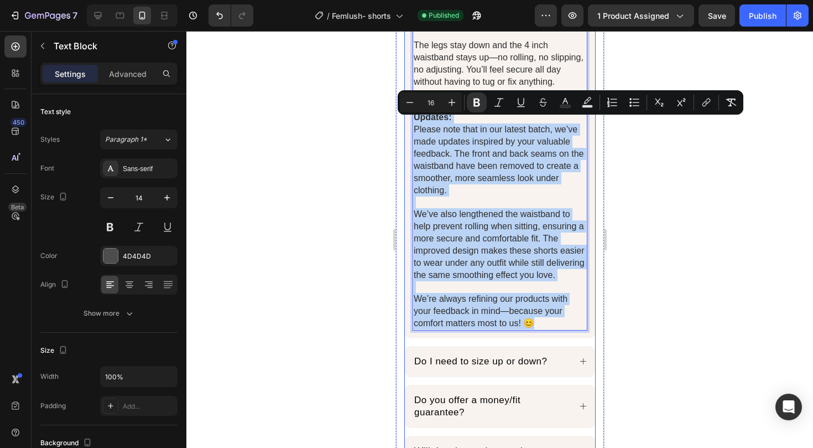
copy div "Updates: Please note that in our latest batch, we’ve made updates inspired by y…"
